Goal: Obtain resource: Obtain resource

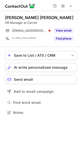
scroll to position [109, 80]
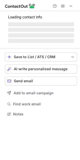
scroll to position [117, 80]
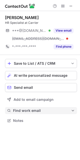
click at [51, 111] on span "Find work email" at bounding box center [42, 110] width 58 height 5
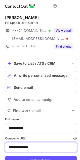
click at [26, 149] on input "**********" at bounding box center [41, 147] width 72 height 10
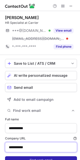
type input "**********"
click at [5, 156] on button "Find work email" at bounding box center [41, 160] width 72 height 8
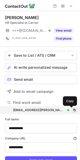
click at [72, 110] on span at bounding box center [74, 110] width 4 height 4
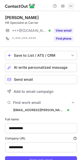
click at [70, 4] on span at bounding box center [71, 6] width 4 height 4
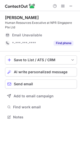
scroll to position [113, 80]
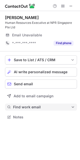
click at [38, 107] on span "Find work email" at bounding box center [42, 107] width 58 height 5
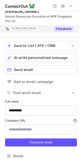
scroll to position [0, 0]
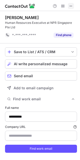
click at [69, 5] on span at bounding box center [71, 6] width 4 height 4
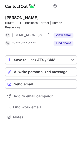
scroll to position [113, 80]
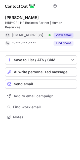
click at [63, 33] on button "View email" at bounding box center [63, 35] width 20 height 5
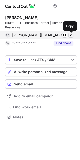
click at [72, 36] on span at bounding box center [71, 35] width 4 height 4
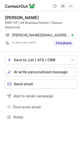
click at [72, 4] on span at bounding box center [71, 6] width 4 height 4
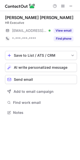
scroll to position [109, 80]
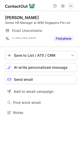
scroll to position [109, 80]
click at [71, 4] on span at bounding box center [71, 6] width 4 height 4
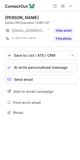
scroll to position [109, 80]
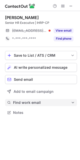
click at [50, 101] on span "Find work email" at bounding box center [42, 102] width 58 height 5
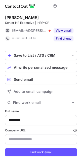
type input "**********"
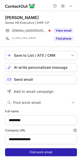
click at [35, 151] on button "Find work email" at bounding box center [41, 152] width 72 height 8
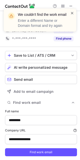
click at [72, 13] on span at bounding box center [72, 13] width 4 height 5
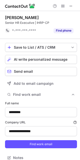
scroll to position [154, 76]
click at [71, 6] on span at bounding box center [71, 6] width 4 height 4
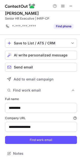
scroll to position [5, 0]
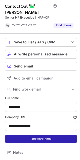
click at [28, 137] on button "Find work email" at bounding box center [41, 139] width 72 height 8
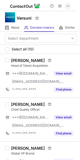
click at [68, 6] on span at bounding box center [68, 6] width 4 height 4
click at [71, 5] on div at bounding box center [60, 6] width 24 height 6
click at [69, 5] on span at bounding box center [68, 6] width 4 height 4
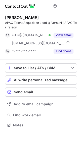
scroll to position [121, 80]
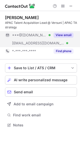
click at [65, 34] on button "View email" at bounding box center [63, 35] width 20 height 5
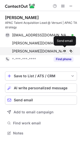
scroll to position [129, 80]
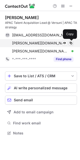
click at [70, 43] on span at bounding box center [71, 43] width 4 height 4
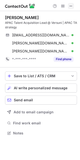
click at [70, 6] on span at bounding box center [71, 6] width 4 height 4
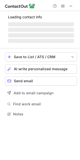
scroll to position [113, 80]
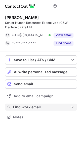
click at [37, 108] on span "Find work email" at bounding box center [42, 107] width 58 height 5
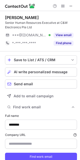
scroll to position [166, 76]
type input "**********"
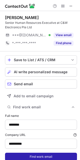
click at [29, 156] on button "Find work email" at bounding box center [41, 156] width 72 height 8
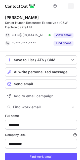
click at [71, 5] on span at bounding box center [71, 6] width 4 height 4
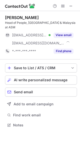
scroll to position [117, 80]
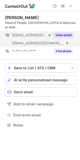
click at [66, 33] on button "View email" at bounding box center [63, 35] width 20 height 5
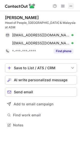
click at [70, 7] on span at bounding box center [71, 6] width 4 height 4
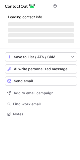
scroll to position [113, 80]
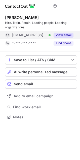
click at [62, 35] on button "View email" at bounding box center [63, 35] width 20 height 5
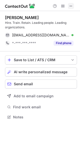
click at [69, 5] on span at bounding box center [71, 6] width 4 height 4
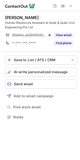
scroll to position [113, 80]
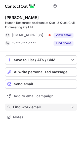
click at [45, 108] on span "Find work email" at bounding box center [42, 107] width 58 height 5
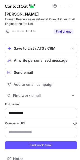
scroll to position [0, 0]
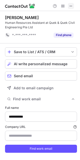
click at [72, 7] on span at bounding box center [71, 6] width 4 height 4
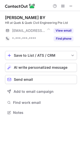
scroll to position [109, 80]
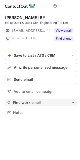
click at [37, 102] on span "Find work email" at bounding box center [42, 102] width 58 height 5
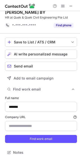
scroll to position [0, 0]
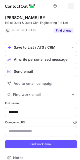
click at [69, 5] on span at bounding box center [71, 6] width 4 height 4
